Goal: Task Accomplishment & Management: Use online tool/utility

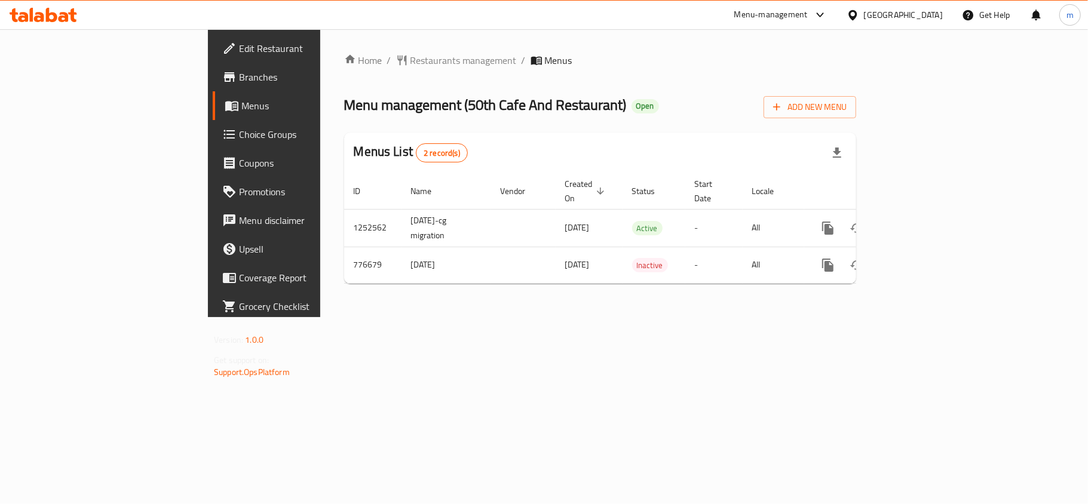
click at [72, 18] on icon at bounding box center [72, 15] width 8 height 14
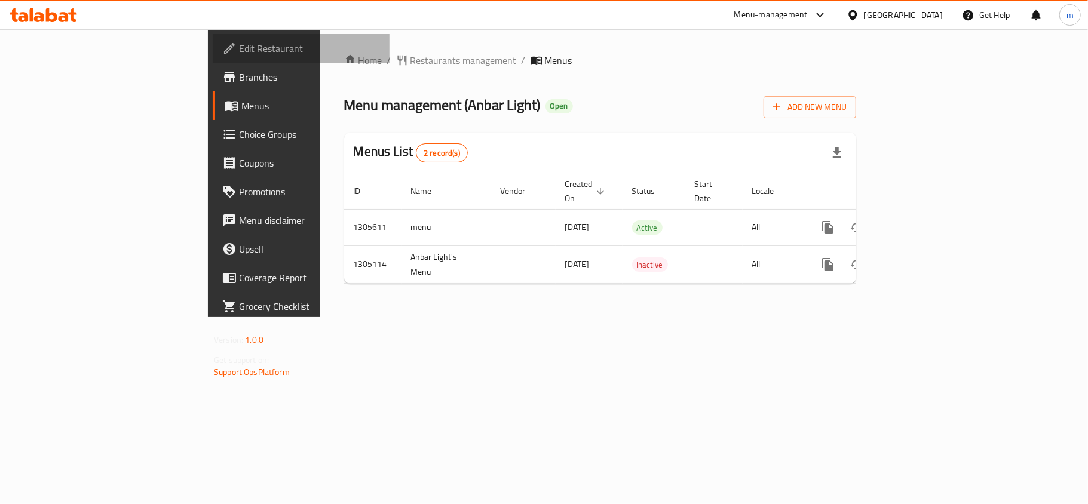
click at [239, 48] on span "Edit Restaurant" at bounding box center [309, 48] width 141 height 14
